Goal: Information Seeking & Learning: Understand process/instructions

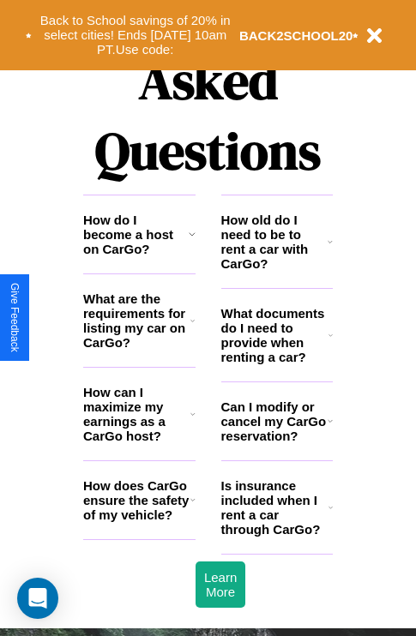
scroll to position [2078, 0]
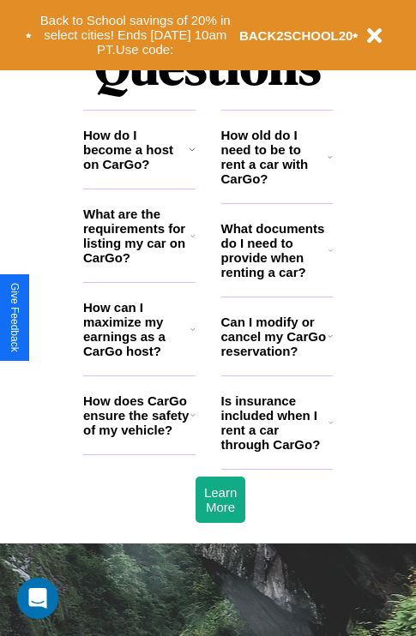
click at [191, 156] on icon at bounding box center [192, 149] width 7 height 14
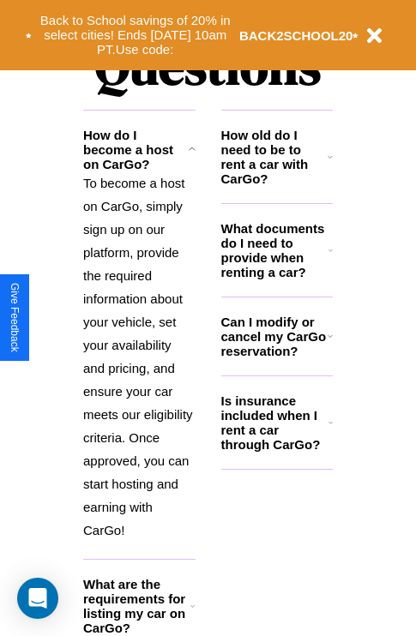
click at [276, 358] on h3 "Can I modify or cancel my CarGo reservation?" at bounding box center [274, 337] width 106 height 44
click at [139, 362] on p "To become a host on CarGo, simply sign up on our platform, provide the required…" at bounding box center [139, 357] width 112 height 370
click at [276, 278] on h3 "What documents do I need to provide when renting a car?" at bounding box center [275, 250] width 108 height 58
click at [276, 450] on h3 "Is insurance included when I rent a car through CarGo?" at bounding box center [274, 423] width 107 height 58
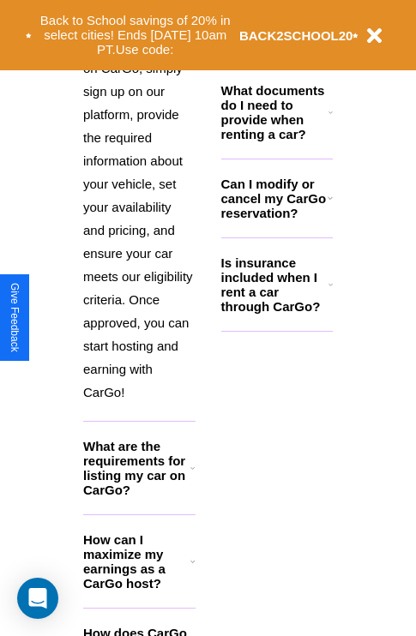
click at [139, 589] on h3 "How can I maximize my earnings as a CarGo host?" at bounding box center [136, 562] width 107 height 58
